Goal: Transaction & Acquisition: Purchase product/service

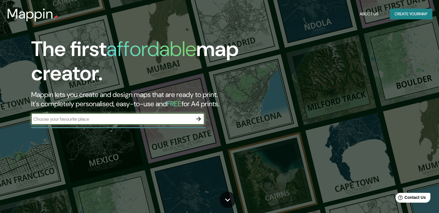
click at [120, 118] on input "text" at bounding box center [111, 119] width 161 height 7
type input "cinco esquinas"
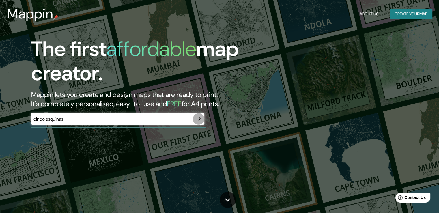
click at [198, 120] on icon "button" at bounding box center [198, 118] width 7 height 7
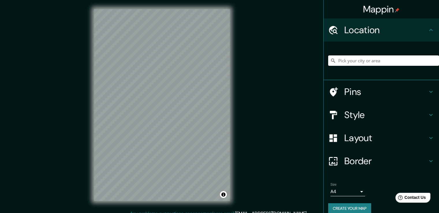
click at [346, 63] on input "Pick your city or area" at bounding box center [383, 60] width 111 height 10
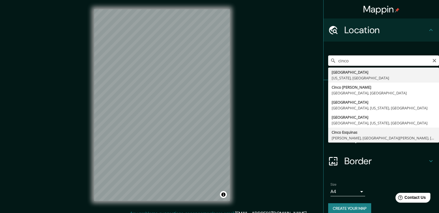
type input "Cinco Esquinas, [GEOGRAPHIC_DATA], [GEOGRAPHIC_DATA][PERSON_NAME], [GEOGRAPHIC_…"
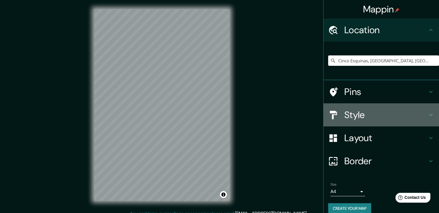
click at [429, 111] on icon at bounding box center [430, 114] width 7 height 7
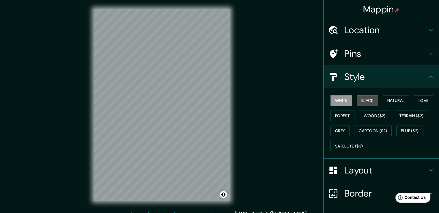
click at [360, 102] on button "Black" at bounding box center [367, 100] width 22 height 11
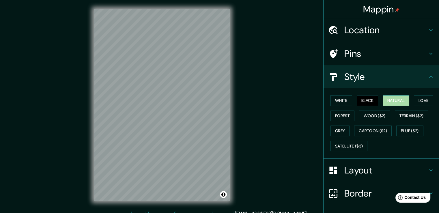
click at [394, 97] on button "Natural" at bounding box center [395, 100] width 27 height 11
click at [414, 102] on button "Love" at bounding box center [423, 100] width 19 height 11
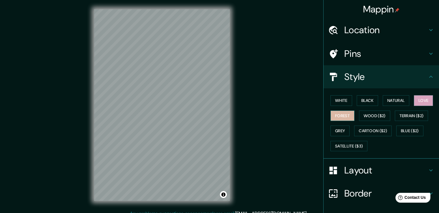
click at [341, 113] on button "Forest" at bounding box center [342, 115] width 24 height 11
click at [367, 114] on button "Wood ($2)" at bounding box center [374, 115] width 31 height 11
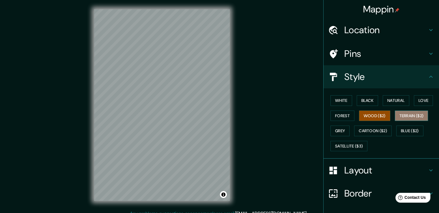
click at [407, 114] on button "Terrain ($2)" at bounding box center [410, 115] width 33 height 11
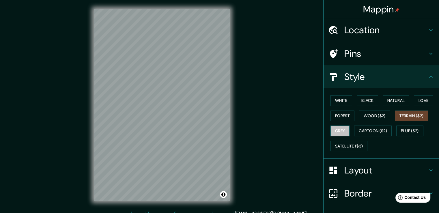
click at [339, 126] on button "Grey" at bounding box center [339, 130] width 19 height 11
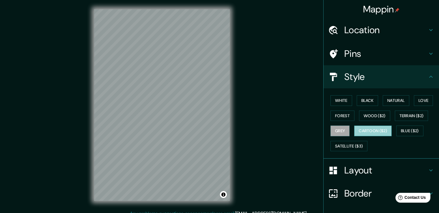
click at [354, 131] on button "Cartoon ($2)" at bounding box center [372, 130] width 37 height 11
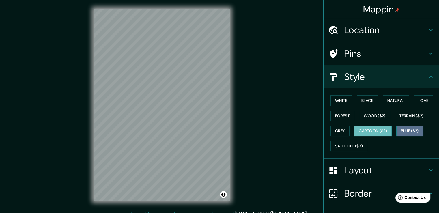
click at [409, 132] on button "Blue ($2)" at bounding box center [409, 130] width 27 height 11
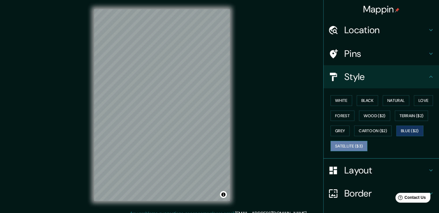
click at [347, 146] on button "Satellite ($3)" at bounding box center [348, 146] width 37 height 11
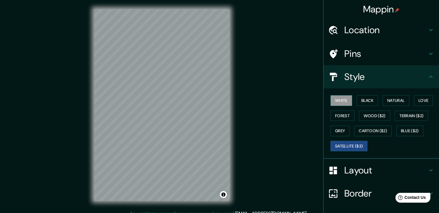
click at [340, 99] on button "White" at bounding box center [341, 100] width 22 height 11
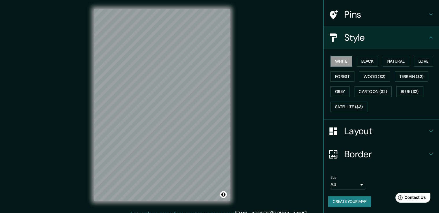
scroll to position [36, 0]
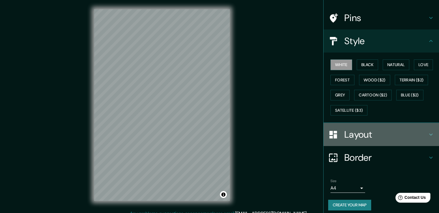
click at [355, 125] on div "Layout" at bounding box center [380, 134] width 115 height 23
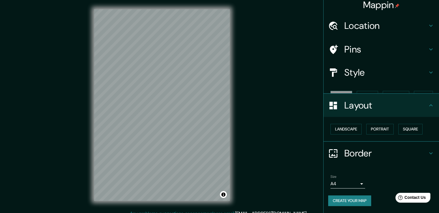
scroll to position [0, 0]
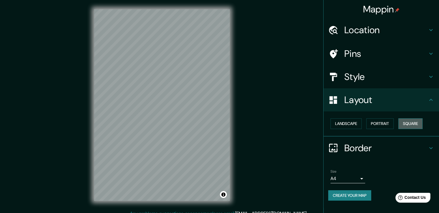
click at [410, 127] on button "Square" at bounding box center [410, 123] width 24 height 11
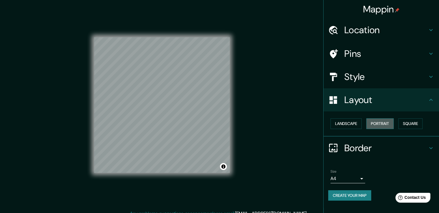
click at [386, 126] on button "Portrait" at bounding box center [379, 123] width 27 height 11
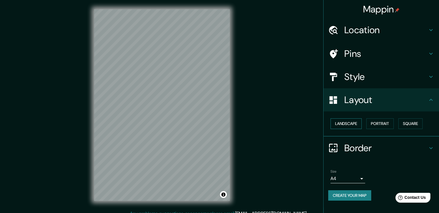
click at [352, 124] on button "Landscape" at bounding box center [345, 123] width 31 height 11
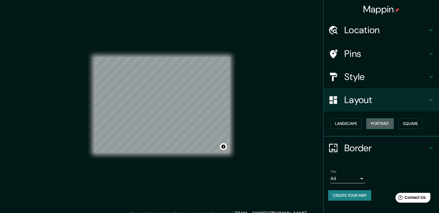
click at [377, 127] on button "Portrait" at bounding box center [379, 123] width 27 height 11
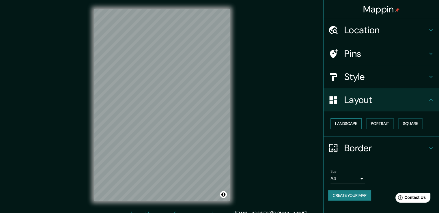
click at [350, 126] on button "Landscape" at bounding box center [345, 123] width 31 height 11
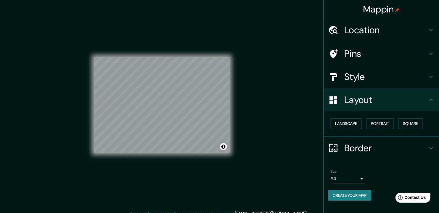
click at [266, 212] on link "[EMAIL_ADDRESS][DOMAIN_NAME]" at bounding box center [270, 213] width 71 height 6
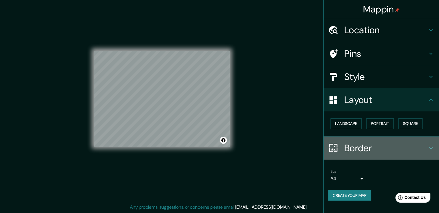
click at [375, 154] on div "Border" at bounding box center [380, 147] width 115 height 23
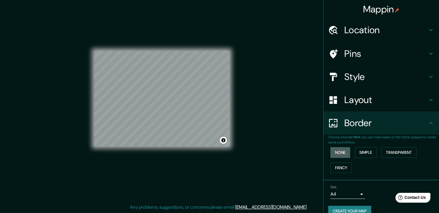
click at [340, 150] on button "None" at bounding box center [340, 152] width 20 height 11
click at [369, 152] on button "Simple" at bounding box center [365, 152] width 22 height 11
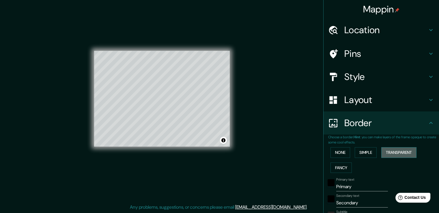
click at [382, 152] on button "Transparent" at bounding box center [398, 152] width 35 height 11
click at [333, 167] on button "Fancy" at bounding box center [340, 167] width 21 height 11
click at [334, 154] on button "None" at bounding box center [340, 152] width 20 height 11
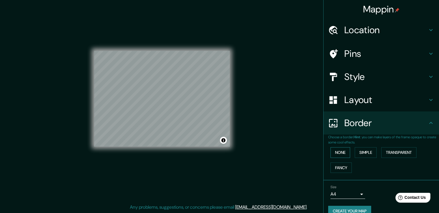
scroll to position [10, 0]
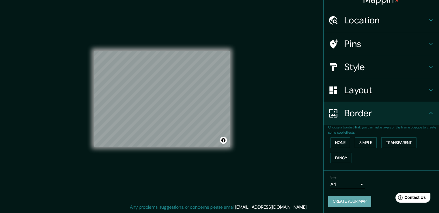
click at [354, 200] on button "Create your map" at bounding box center [349, 201] width 43 height 11
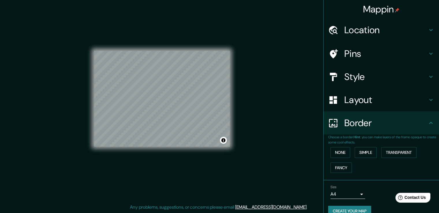
scroll to position [0, 0]
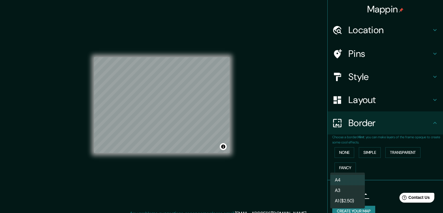
click at [337, 195] on body "Mappin Location [GEOGRAPHIC_DATA], [GEOGRAPHIC_DATA], [GEOGRAPHIC_DATA][PERSON_…" at bounding box center [221, 106] width 443 height 213
click at [366, 194] on div at bounding box center [221, 106] width 443 height 213
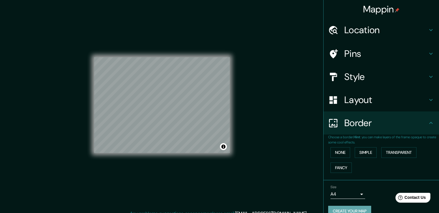
click at [346, 210] on button "Create your map" at bounding box center [349, 211] width 43 height 11
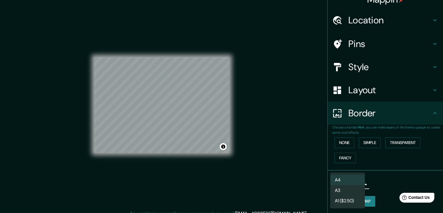
click at [352, 182] on body "Mappin Location [GEOGRAPHIC_DATA], [GEOGRAPHIC_DATA], [GEOGRAPHIC_DATA][PERSON_…" at bounding box center [221, 106] width 443 height 213
click at [347, 189] on li "A3" at bounding box center [347, 190] width 35 height 10
type input "a4"
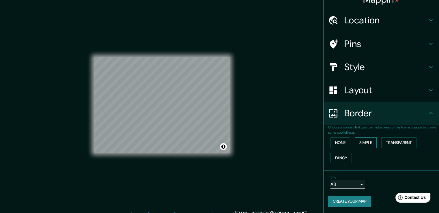
scroll to position [0, 0]
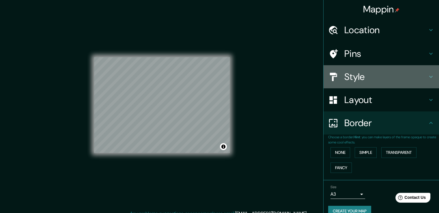
click at [358, 74] on h4 "Style" at bounding box center [385, 77] width 83 height 12
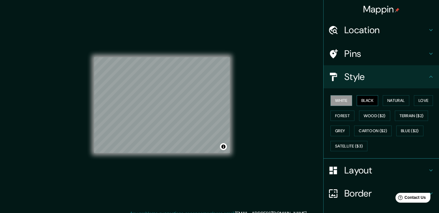
click at [361, 102] on button "Black" at bounding box center [367, 100] width 22 height 11
click at [384, 102] on button "Natural" at bounding box center [395, 100] width 27 height 11
click at [344, 97] on button "White" at bounding box center [341, 100] width 22 height 11
click at [361, 102] on button "Black" at bounding box center [367, 100] width 22 height 11
click at [235, 114] on div "© Mapbox © OpenStreetMap Improve this map" at bounding box center [162, 105] width 154 height 210
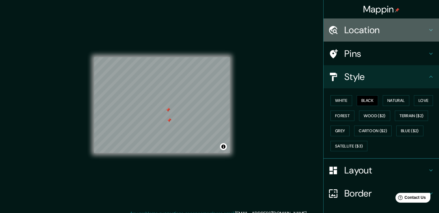
click at [358, 25] on h4 "Location" at bounding box center [385, 30] width 83 height 12
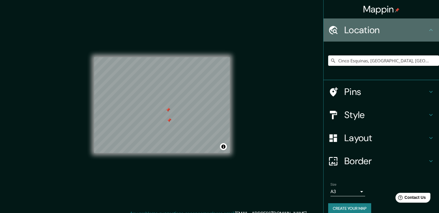
click at [358, 25] on h4 "Location" at bounding box center [385, 30] width 83 height 12
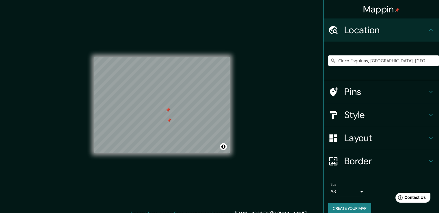
click at [427, 27] on icon at bounding box center [430, 30] width 7 height 7
click at [354, 86] on h4 "Pins" at bounding box center [385, 92] width 83 height 12
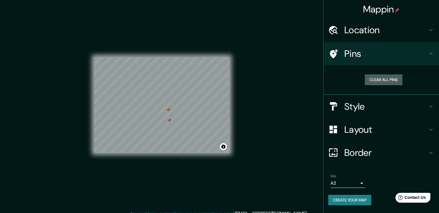
click at [375, 78] on button "Clear all pins" at bounding box center [383, 79] width 37 height 11
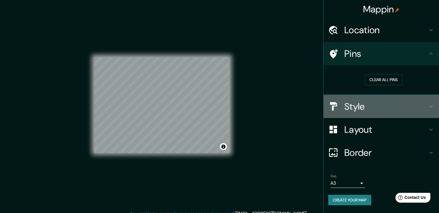
click at [367, 104] on h4 "Style" at bounding box center [385, 107] width 83 height 12
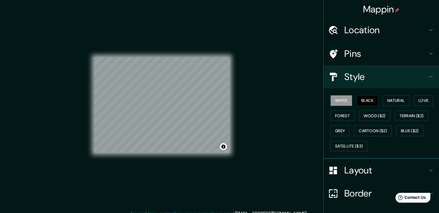
click at [344, 99] on button "White" at bounding box center [341, 100] width 22 height 11
click at [363, 102] on button "Black" at bounding box center [367, 100] width 22 height 11
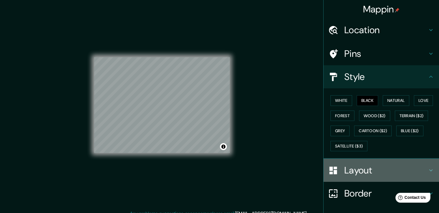
click at [344, 170] on h4 "Layout" at bounding box center [385, 170] width 83 height 12
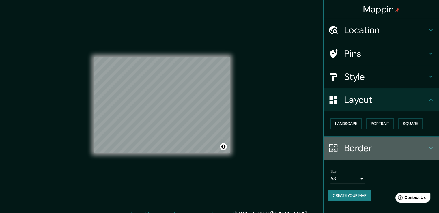
click at [356, 150] on h4 "Border" at bounding box center [385, 148] width 83 height 12
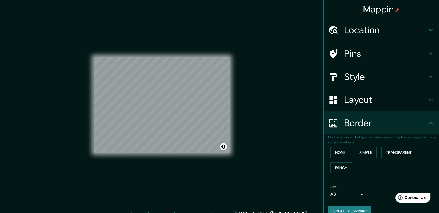
scroll to position [10, 0]
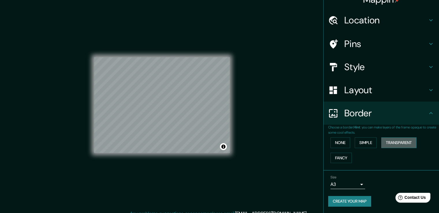
click at [404, 142] on button "Transparent" at bounding box center [398, 142] width 35 height 11
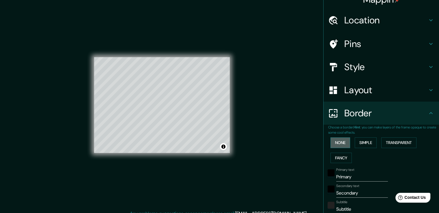
click at [338, 139] on button "None" at bounding box center [340, 142] width 20 height 11
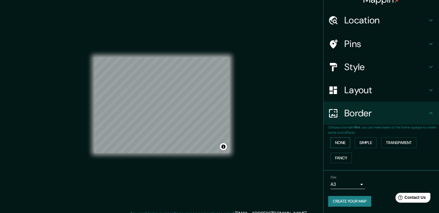
scroll to position [6, 0]
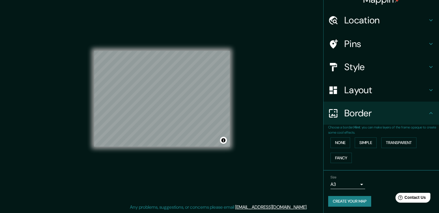
click at [355, 196] on button "Create your map" at bounding box center [349, 201] width 43 height 11
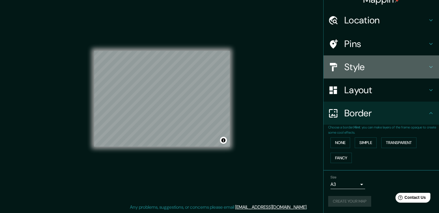
click at [364, 71] on h4 "Style" at bounding box center [385, 67] width 83 height 12
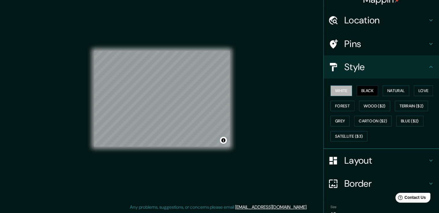
click at [340, 92] on button "White" at bounding box center [341, 90] width 22 height 11
click at [388, 93] on button "Natural" at bounding box center [395, 90] width 27 height 11
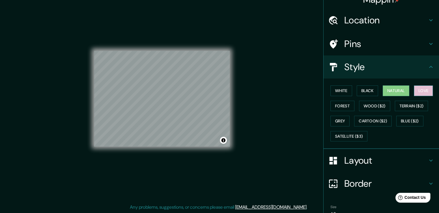
click at [420, 86] on button "Love" at bounding box center [423, 90] width 19 height 11
click at [349, 110] on button "Forest" at bounding box center [342, 106] width 24 height 11
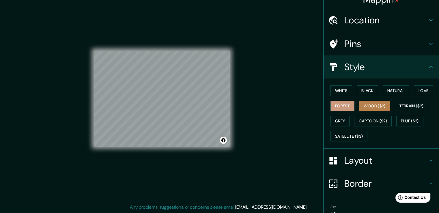
click at [365, 108] on button "Wood ($2)" at bounding box center [374, 106] width 31 height 11
click at [340, 121] on button "Grey" at bounding box center [339, 121] width 19 height 11
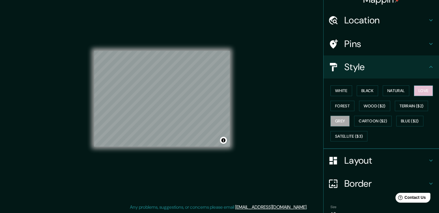
click at [419, 89] on button "Love" at bounding box center [423, 90] width 19 height 11
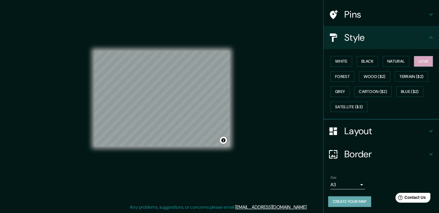
click at [338, 202] on button "Create your map" at bounding box center [349, 201] width 43 height 11
click at [338, 202] on div "Create your map" at bounding box center [381, 201] width 106 height 11
click at [223, 142] on button "Toggle attribution" at bounding box center [223, 140] width 7 height 7
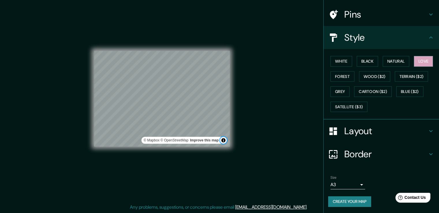
click at [223, 142] on button "Toggle attribution" at bounding box center [223, 140] width 7 height 7
click at [232, 113] on div "© Mapbox © OpenStreetMap Improve this map" at bounding box center [162, 99] width 154 height 210
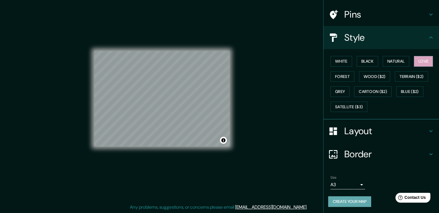
click at [349, 203] on button "Create your map" at bounding box center [349, 201] width 43 height 11
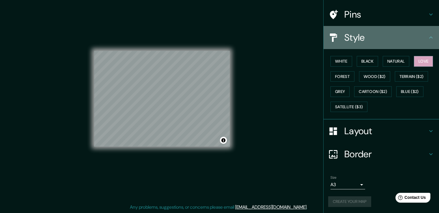
click at [427, 39] on icon at bounding box center [430, 37] width 7 height 7
click at [427, 36] on icon at bounding box center [430, 37] width 7 height 7
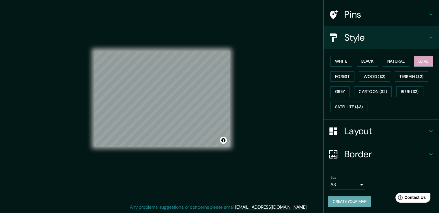
click at [360, 200] on button "Create your map" at bounding box center [349, 201] width 43 height 11
